Goal: Task Accomplishment & Management: Use online tool/utility

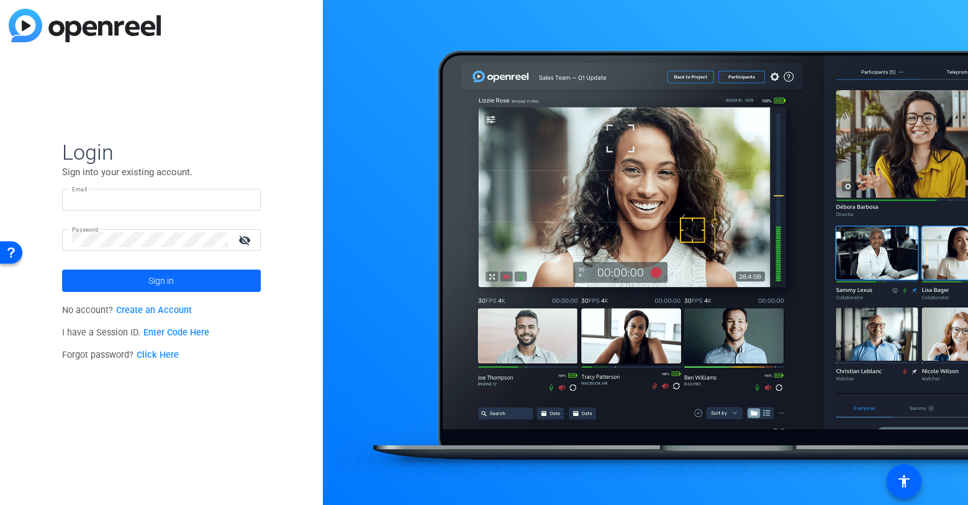
type input "[EMAIL_ADDRESS][PERSON_NAME][DOMAIN_NAME]"
click at [192, 283] on span at bounding box center [161, 281] width 199 height 30
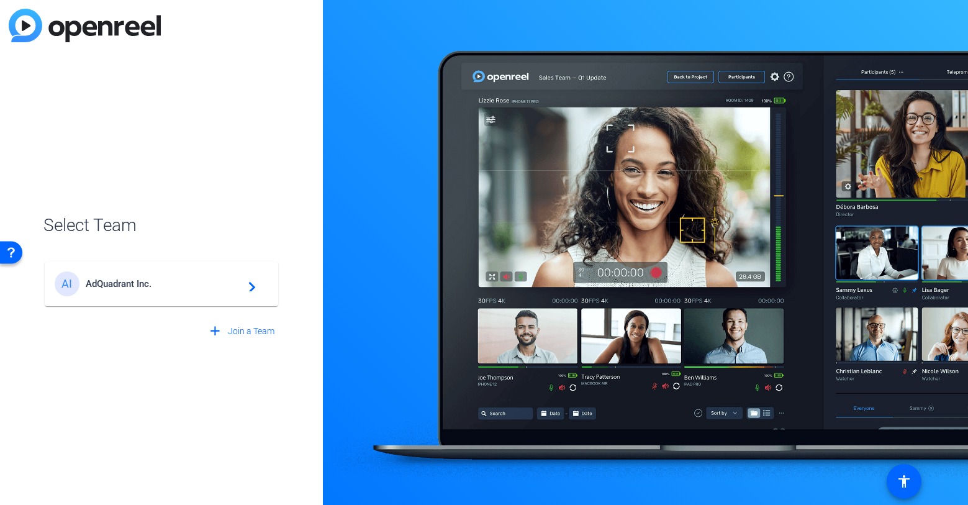
click at [192, 283] on span "AdQuadrant Inc." at bounding box center [163, 283] width 155 height 11
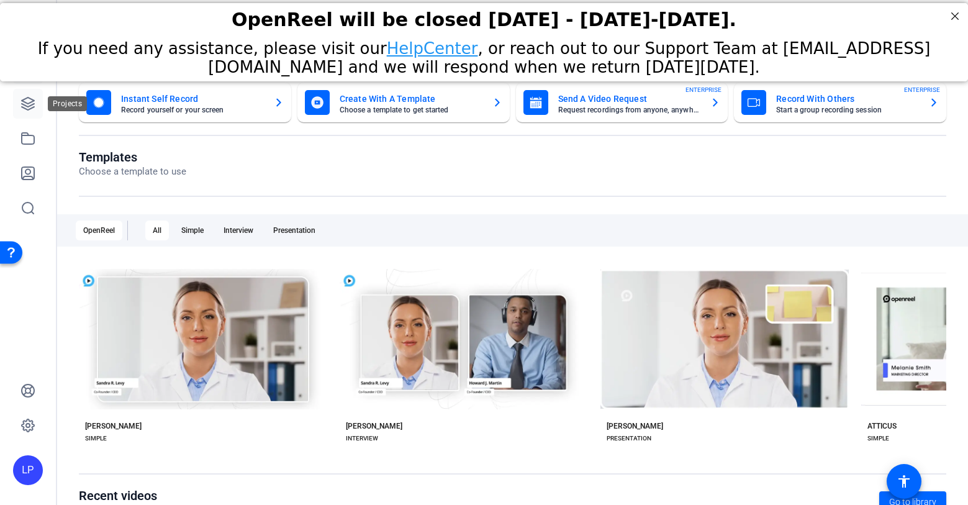
click at [32, 114] on link at bounding box center [28, 104] width 30 height 30
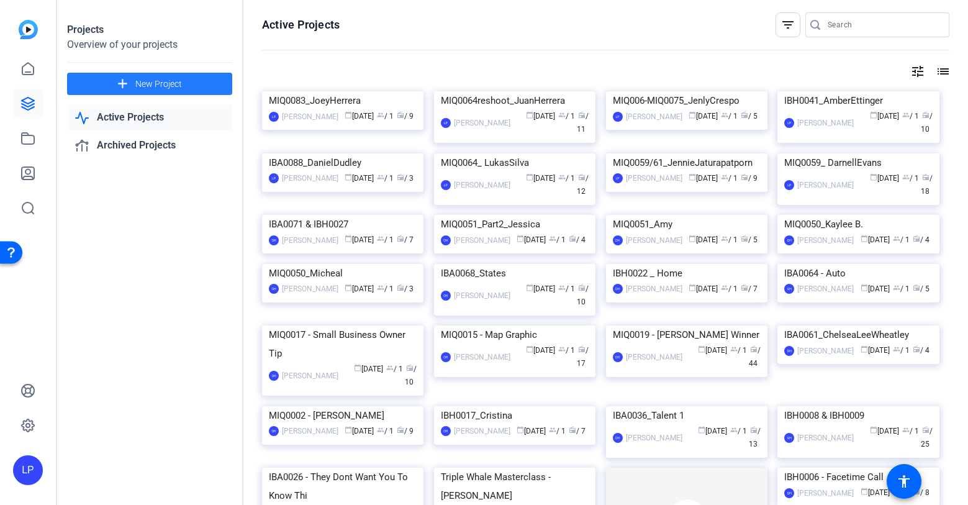
click at [148, 84] on span "New Project" at bounding box center [158, 84] width 47 height 13
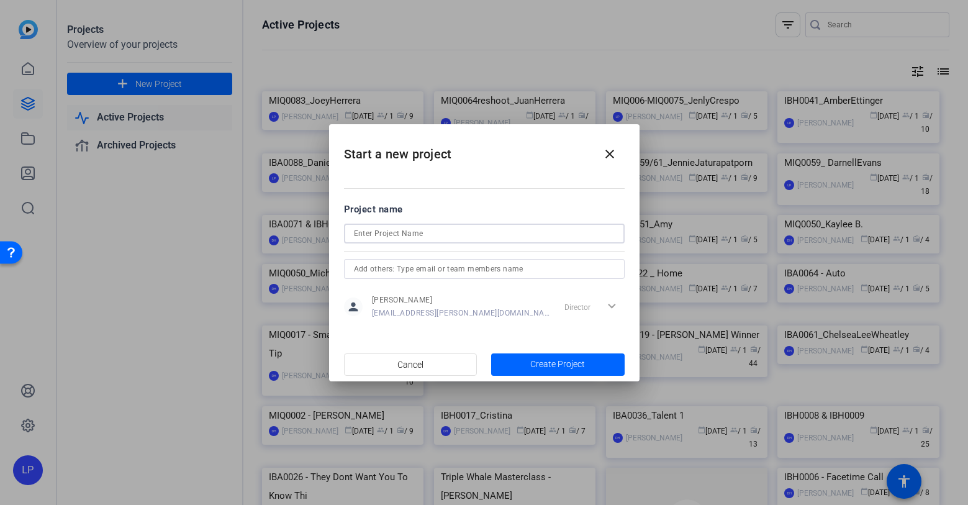
click at [398, 237] on input at bounding box center [484, 233] width 261 height 15
type input "IBA0113_MichaelKorte"
click at [530, 365] on span "button" at bounding box center [557, 365] width 133 height 30
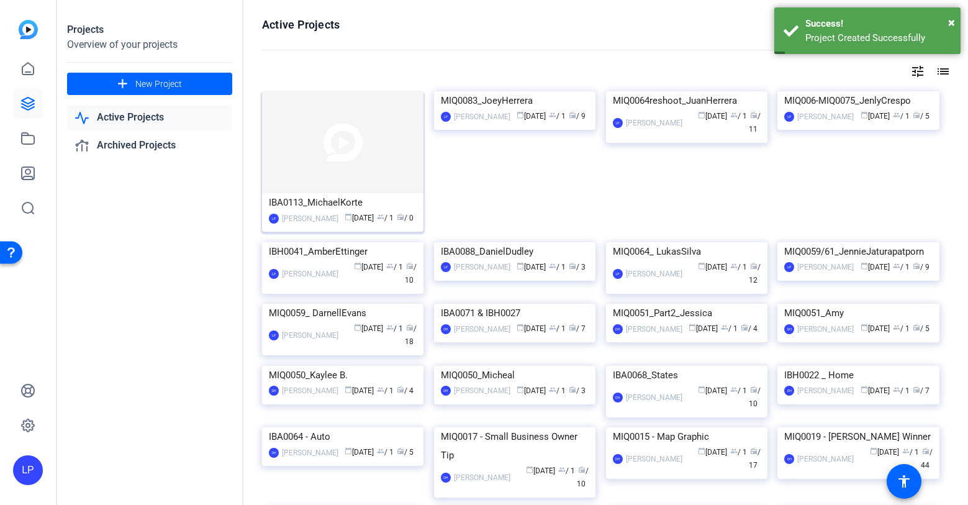
click at [365, 193] on div "IBA0113_MichaelKorte" at bounding box center [343, 202] width 148 height 19
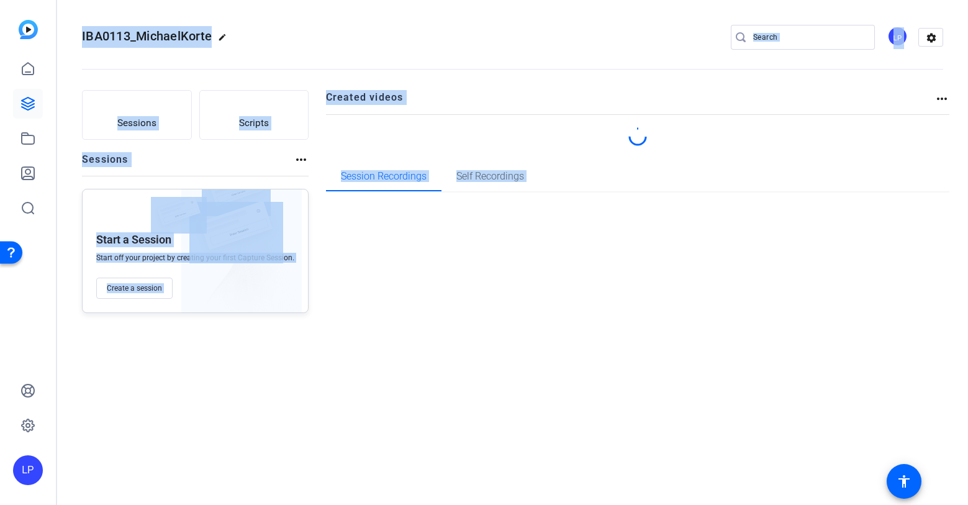
click at [365, 193] on div "IBA0113_MichaelKorte edit LP settings Sessions Scripts Sessions more_horiz Star…" at bounding box center [512, 252] width 911 height 505
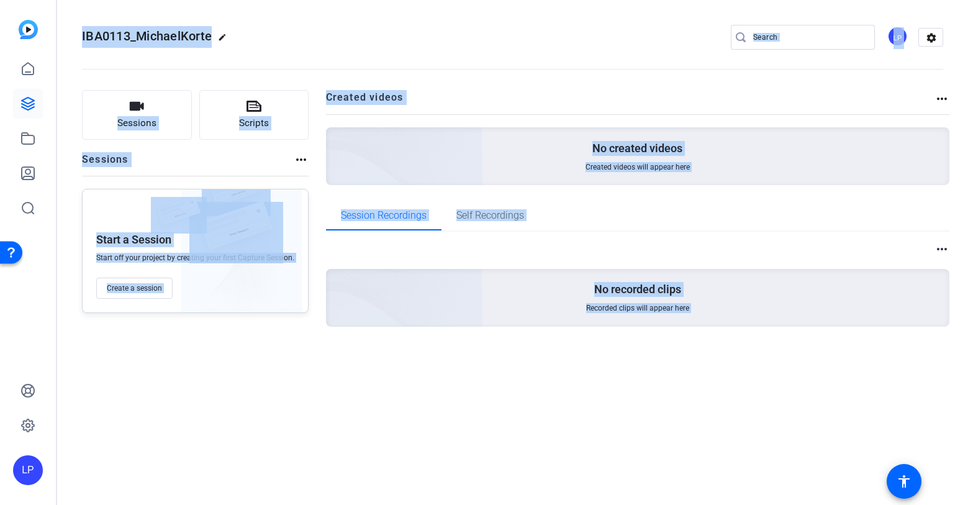
click at [287, 356] on div "Sessions Scripts Sessions more_horiz Start a Session Start off your project by …" at bounding box center [195, 228] width 227 height 276
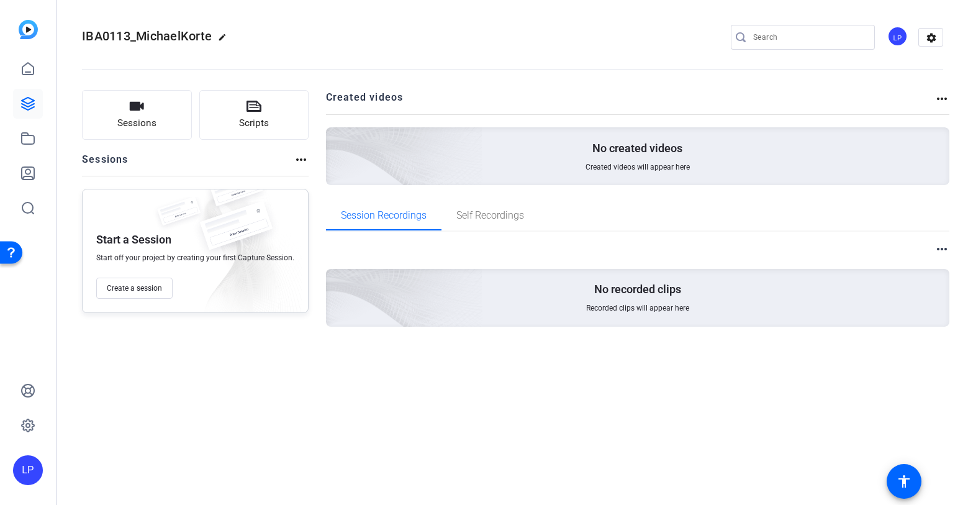
click at [225, 37] on mat-icon "edit" at bounding box center [225, 40] width 15 height 15
click at [147, 38] on input "IBA0113_MichaelKorte" at bounding box center [132, 37] width 81 height 15
click at [254, 430] on div "IBA0113_MichaelKorte check_circle clear LP settings Sessions Scripts Sessions m…" at bounding box center [512, 252] width 911 height 505
click at [170, 111] on button "Sessions" at bounding box center [137, 115] width 110 height 50
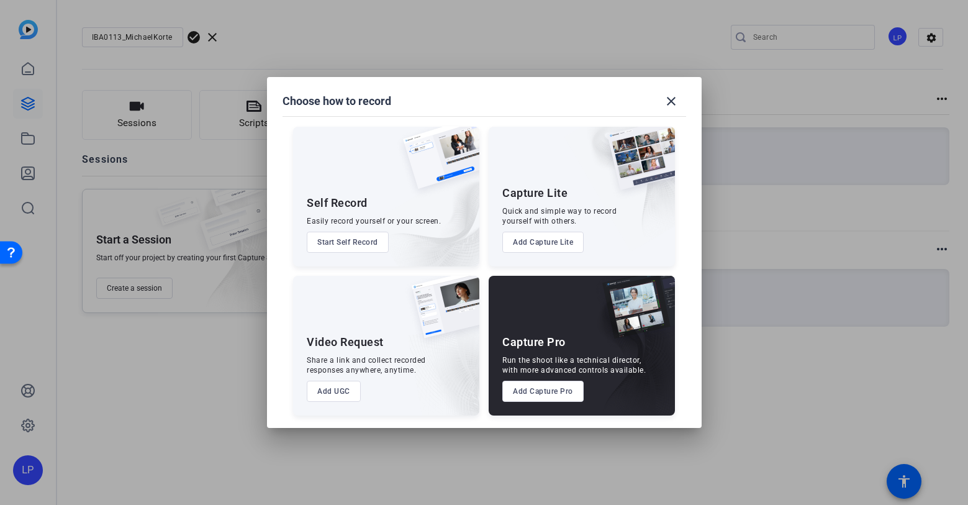
click at [535, 394] on button "Add Capture Pro" at bounding box center [542, 391] width 81 height 21
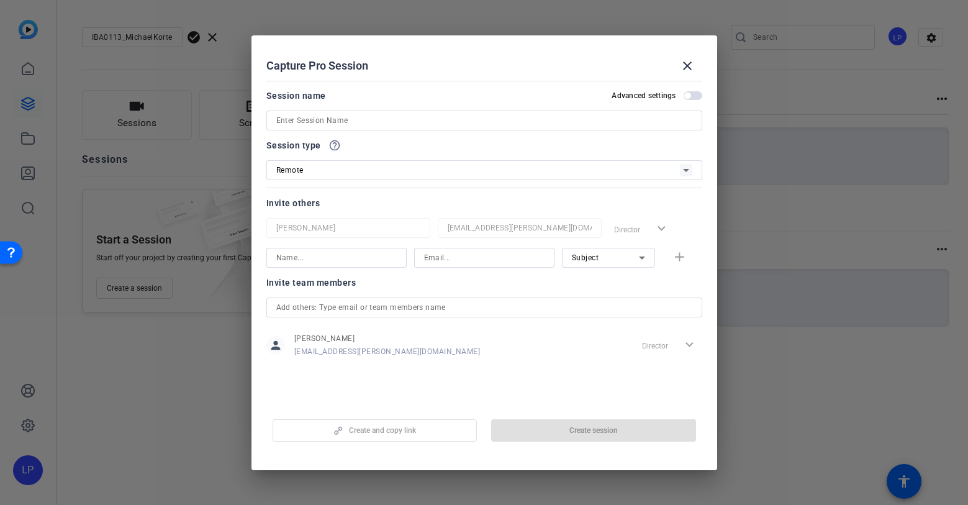
click at [352, 120] on input at bounding box center [484, 120] width 416 height 15
paste input "IBA0113_MichaelKorte"
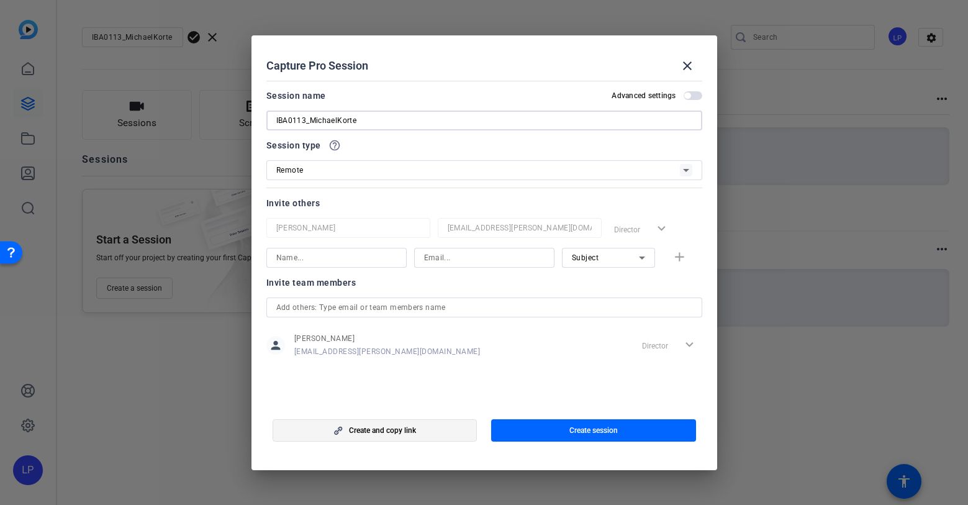
type input "IBA0113_MichaelKorte"
click at [425, 430] on span "button" at bounding box center [375, 430] width 204 height 30
